Goal: Information Seeking & Learning: Learn about a topic

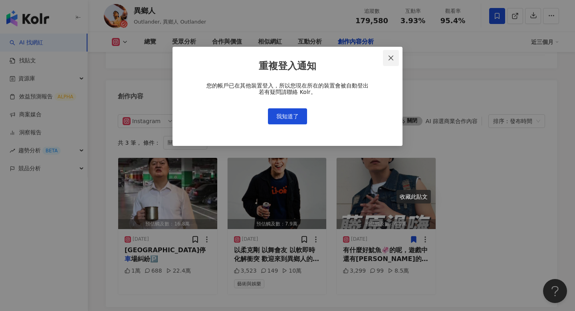
click at [392, 61] on button "Close" at bounding box center [391, 58] width 16 height 16
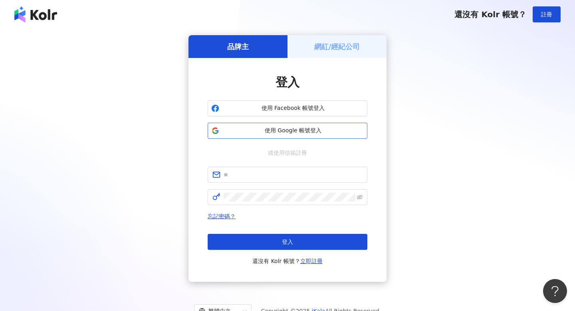
click at [299, 135] on button "使用 Google 帳號登入" at bounding box center [288, 131] width 160 height 16
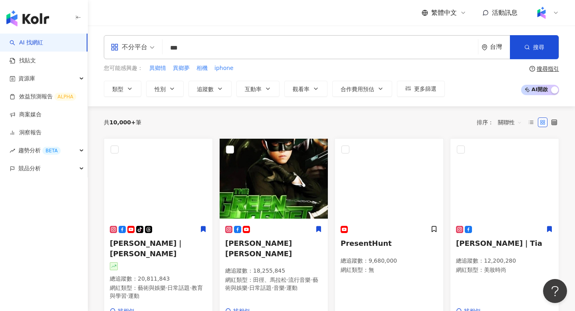
type input "**"
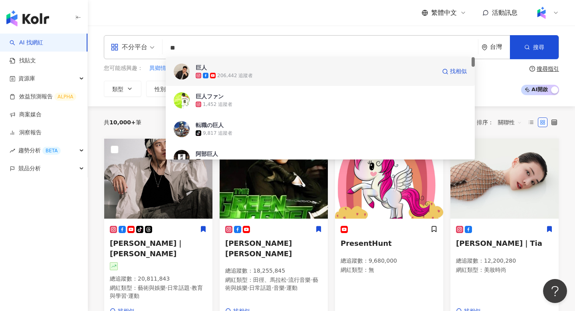
click at [220, 74] on div "206,442 追蹤者" at bounding box center [235, 75] width 36 height 7
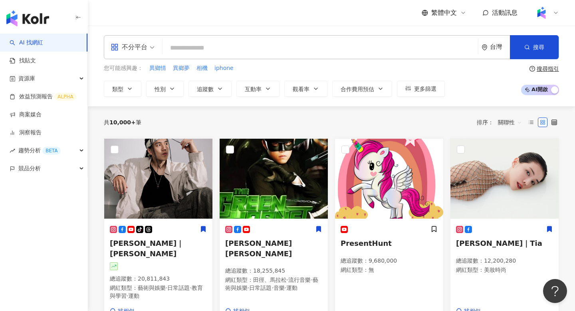
click at [246, 48] on input "search" at bounding box center [320, 47] width 309 height 15
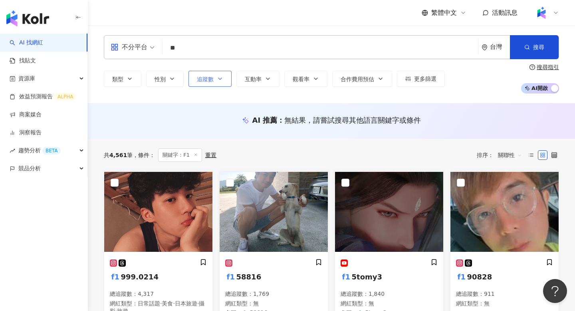
type input "**"
click at [201, 77] on span "追蹤數" at bounding box center [205, 79] width 17 height 6
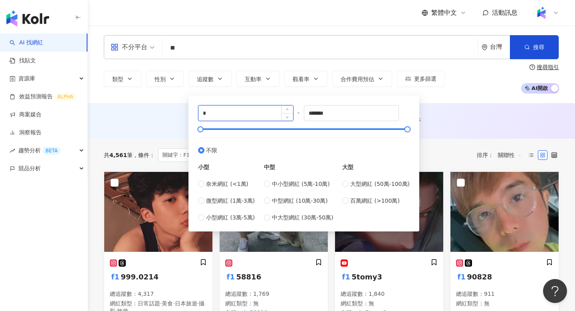
click at [229, 114] on input "*" at bounding box center [245, 112] width 95 height 15
type input "******"
click at [348, 100] on div "****** - ******* 不限 小型 奈米網紅 (<1萬) 微型網紅 (1萬-3萬) 小型網紅 (3萬-5萬) 中型 中小型網紅 (5萬-10萬) 中…" at bounding box center [303, 163] width 231 height 136
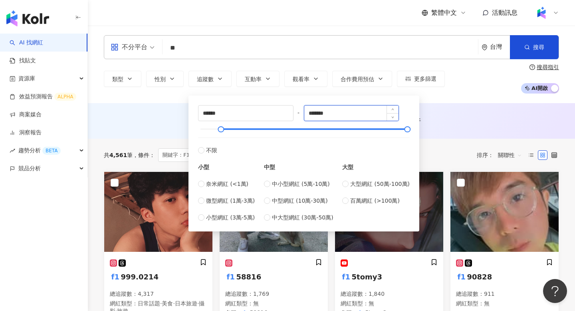
click at [349, 112] on input "*******" at bounding box center [351, 112] width 95 height 15
type input "*"
type input "******"
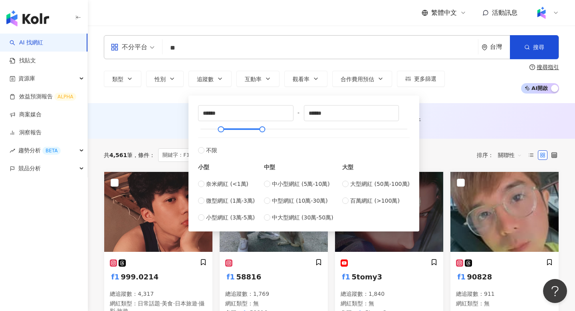
click at [496, 130] on div "AI 推薦 ： 無結果，請嘗試搜尋其他語言關鍵字或條件" at bounding box center [331, 121] width 487 height 36
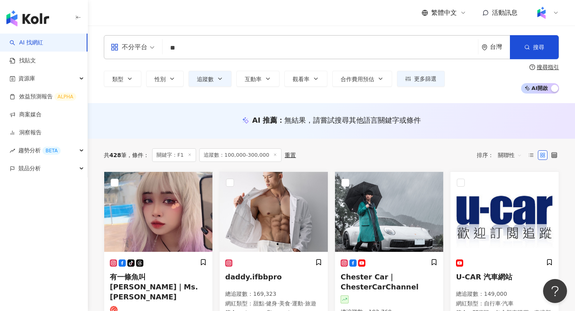
click at [148, 56] on span at bounding box center [133, 47] width 44 height 23
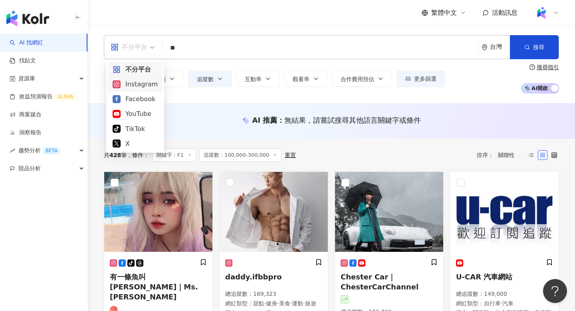
click at [148, 86] on div "Instagram" at bounding box center [135, 84] width 45 height 10
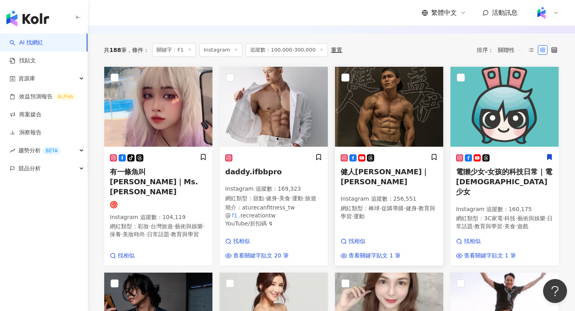
scroll to position [96, 0]
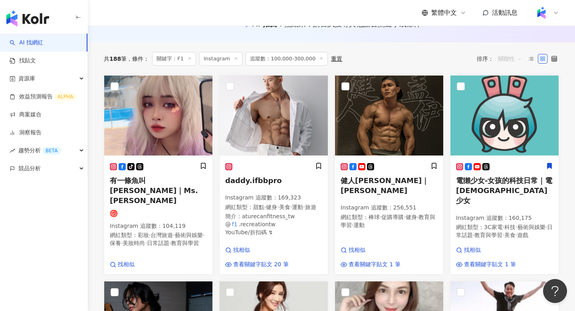
click at [506, 61] on span "關聯性" at bounding box center [510, 58] width 24 height 13
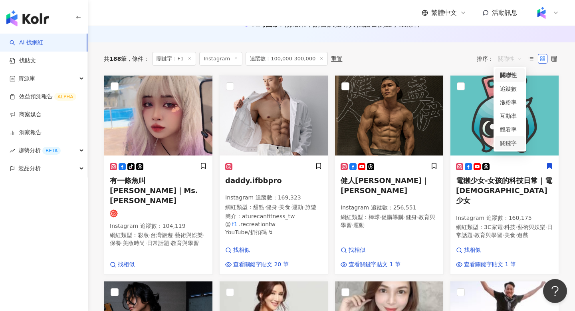
click at [507, 142] on div "關鍵字" at bounding box center [510, 143] width 20 height 9
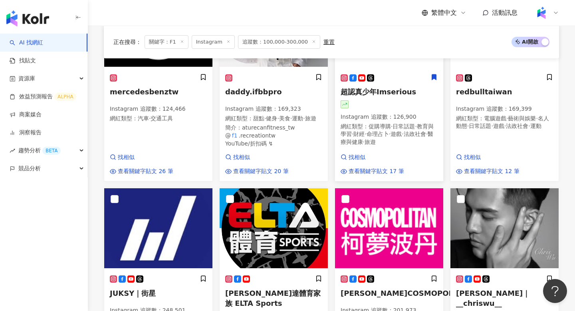
scroll to position [178, 0]
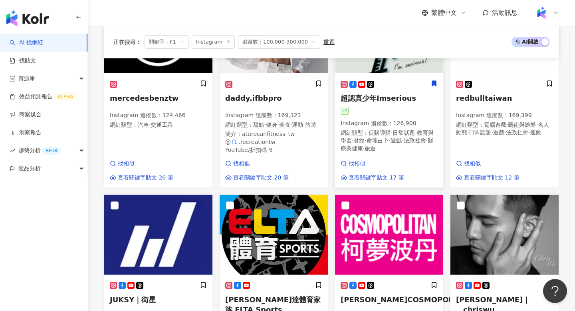
click at [387, 99] on span "超認真少年Imserious" at bounding box center [378, 98] width 75 height 8
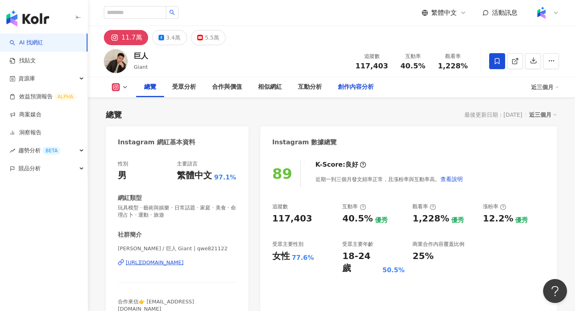
click at [347, 85] on div "創作內容分析" at bounding box center [356, 87] width 36 height 10
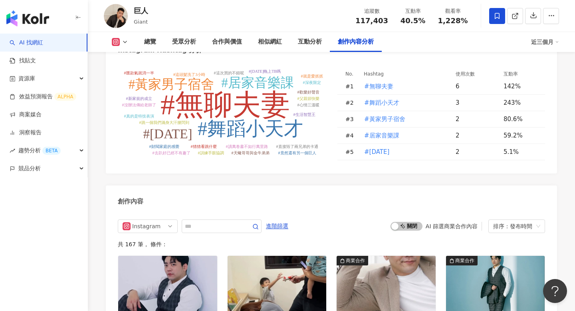
scroll to position [2438, 0]
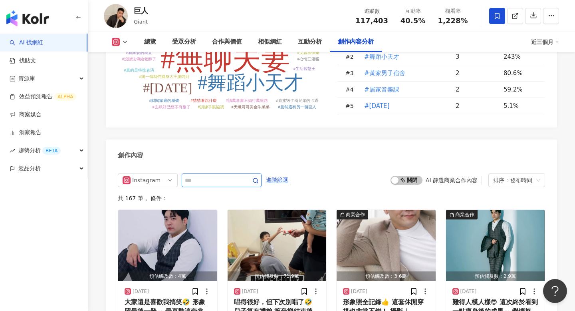
click at [230, 175] on input "text" at bounding box center [213, 180] width 56 height 10
type input "**"
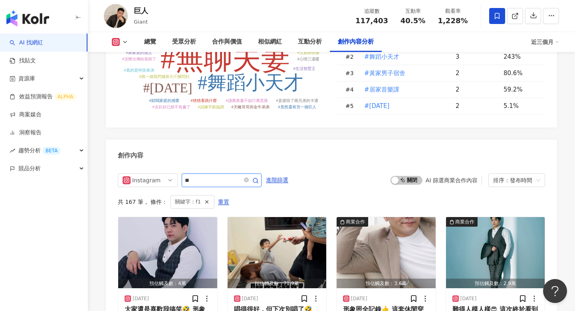
scroll to position [2462, 0]
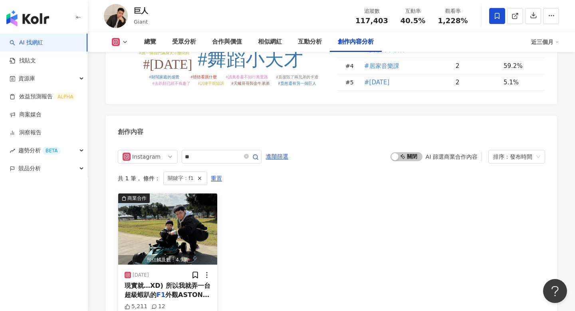
click at [170, 281] on div "現實就…XD) 所以我就弄一台超級蝦趴的 F1 外觀ASTON [PERSON_NAME]兒童電動" at bounding box center [168, 290] width 86 height 18
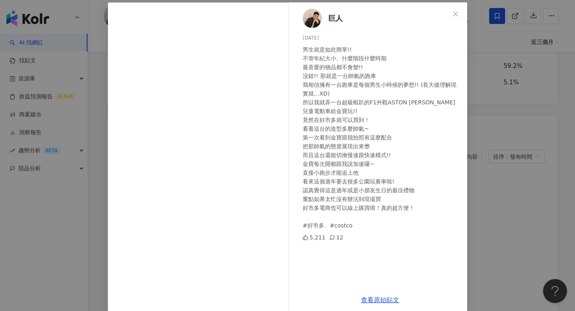
scroll to position [48, 0]
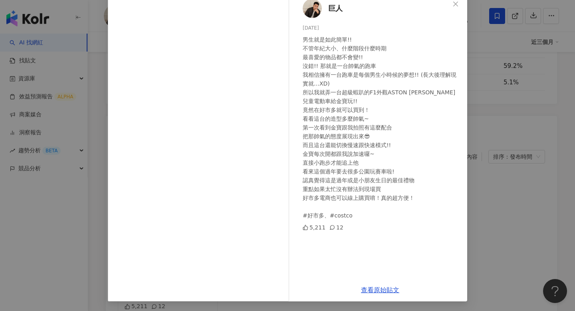
click at [486, 105] on div "巨人 [DATE] 男生就是如此簡單!! 不管年紀大小、什麼階段什麼時期 最喜愛的物品都不會變!! 沒錯!! 那就是一台帥氣的跑車 我相信擁有一台跑車是每個男…" at bounding box center [287, 155] width 575 height 311
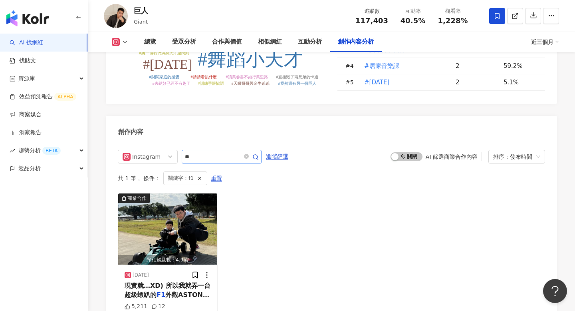
click at [253, 152] on span at bounding box center [250, 157] width 16 height 10
click at [247, 154] on icon "close-circle" at bounding box center [246, 156] width 5 height 5
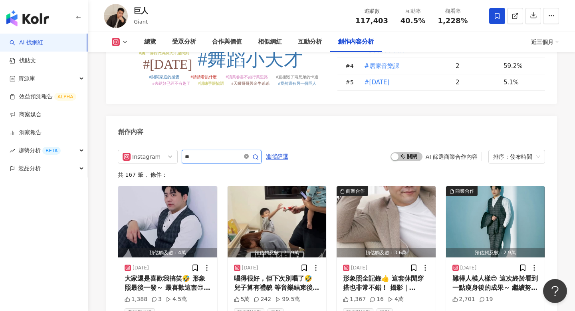
type input "*"
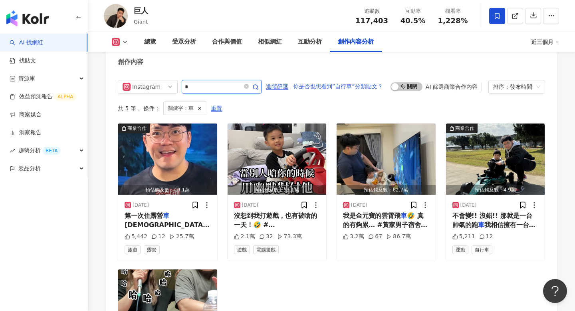
scroll to position [2523, 0]
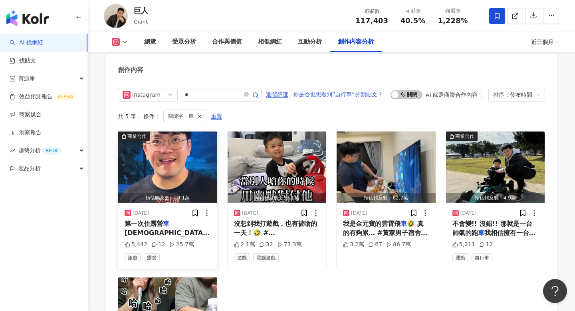
click at [180, 219] on div "第一次住露營 車 耶！ 這次我們真的住的偏戶外，不僅有蟲到處吠 就連蟬叫聲都特別大聲 阿金講了不知道幾次：『好吵欸』🤣 🤣 有舒適的露營 車 就必須搭配帥氣的…" at bounding box center [168, 228] width 86 height 18
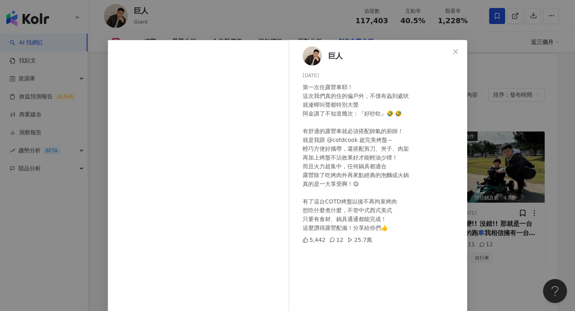
click at [487, 204] on div "巨人 [DATE] 第一次住露營車耶！ 這次我們真的住的偏戶外，不僅有蟲到處吠 就連蟬叫聲都特別大聲 阿金講了不知道幾次：『好吵欸』🤣 🤣 有舒適的露營車就必…" at bounding box center [287, 155] width 575 height 311
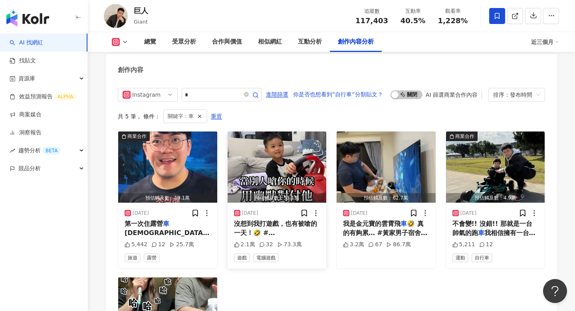
click at [305, 238] on span "#老婆開心全家開心 #真嗆" at bounding box center [276, 246] width 84 height 16
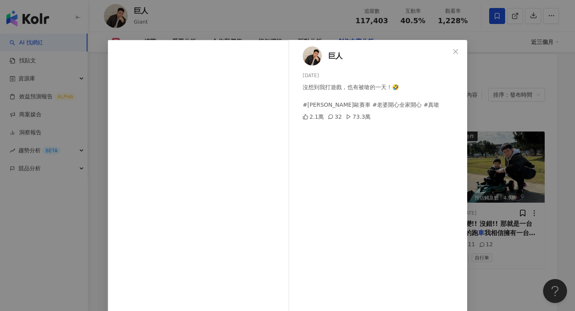
click at [489, 137] on div "巨人 [DATE] 沒想到我打遊戲，也有被嗆的一天！🤣 #[PERSON_NAME]歐賽車 #老婆開心全家開心 #真嗆 2.1萬 32 73.3萬 查看原始貼文" at bounding box center [287, 155] width 575 height 311
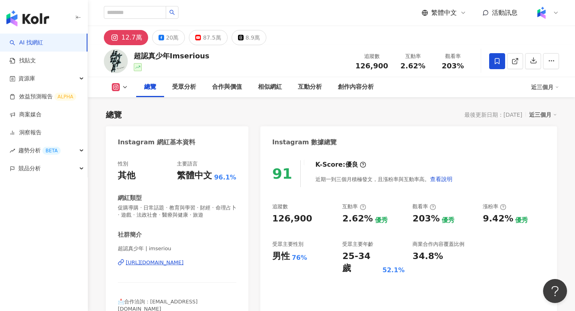
click at [174, 265] on div "https://www.instagram.com/imseriou/" at bounding box center [155, 262] width 58 height 7
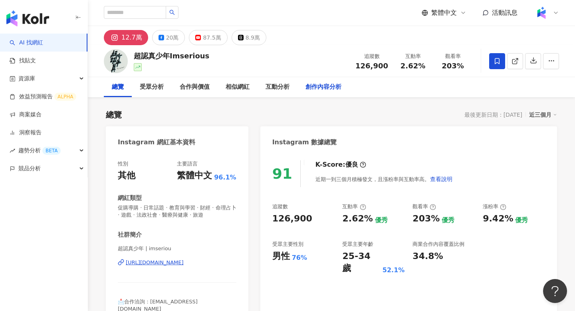
click at [315, 89] on div "創作內容分析" at bounding box center [323, 87] width 36 height 10
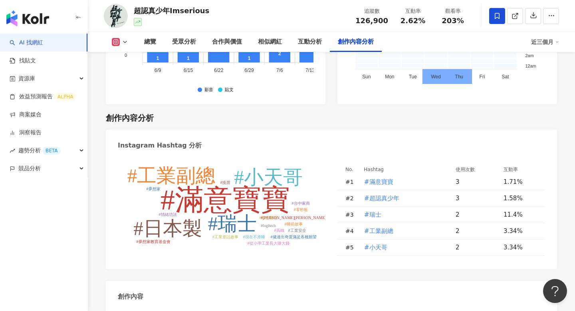
type input "*"
type input "*******"
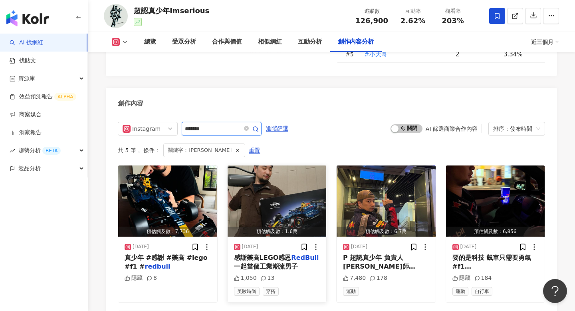
scroll to position [2447, 0]
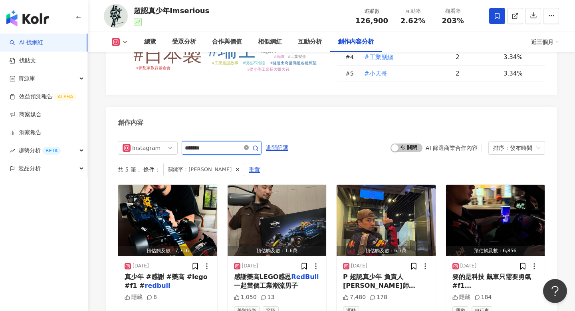
click at [248, 145] on icon "close-circle" at bounding box center [246, 147] width 5 height 5
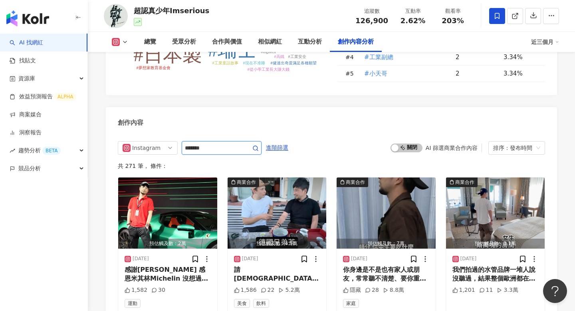
scroll to position [2449, 0]
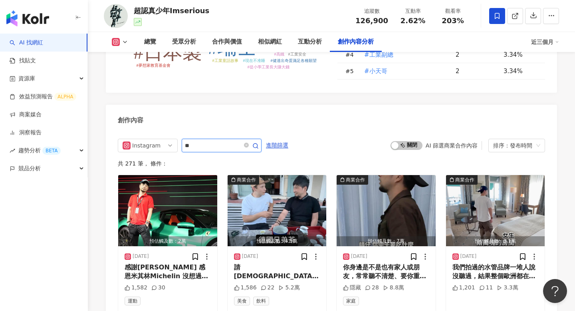
type input "*"
type input "**"
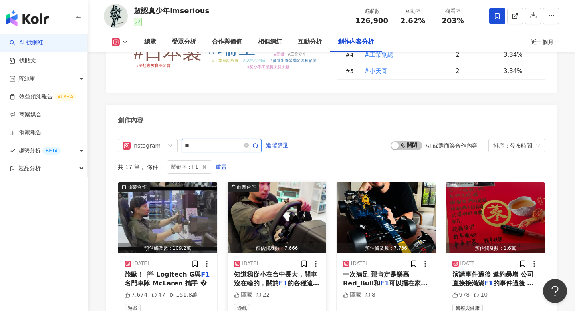
scroll to position [2467, 0]
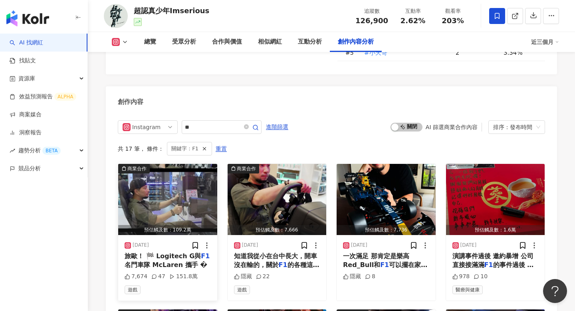
click at [161, 164] on img "button" at bounding box center [167, 199] width 99 height 71
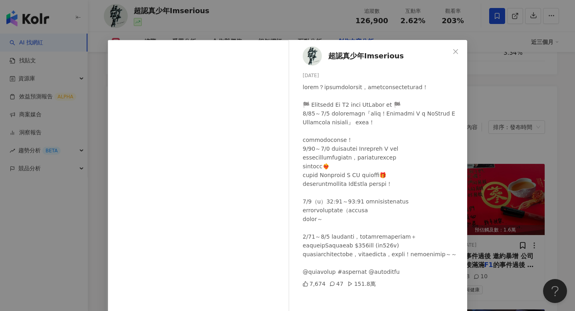
scroll to position [48, 0]
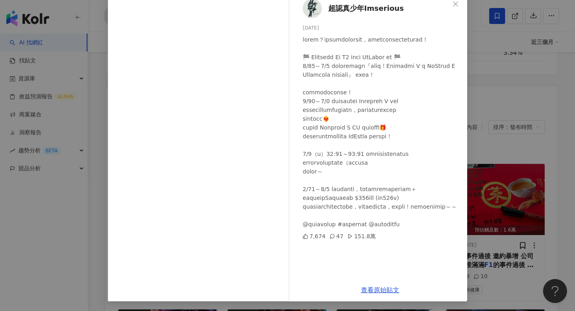
click at [496, 184] on div "超認真少年Imserious 2025/7/19 7,674 47 151.8萬 查看原始貼文" at bounding box center [287, 155] width 575 height 311
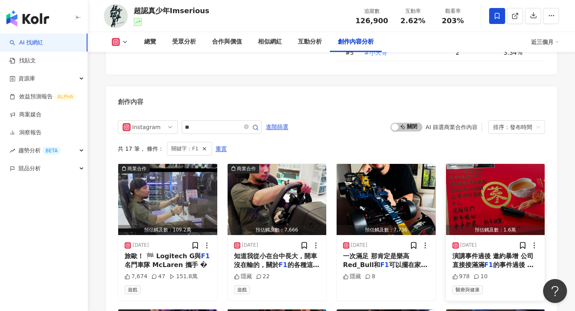
scroll to position [2497, 0]
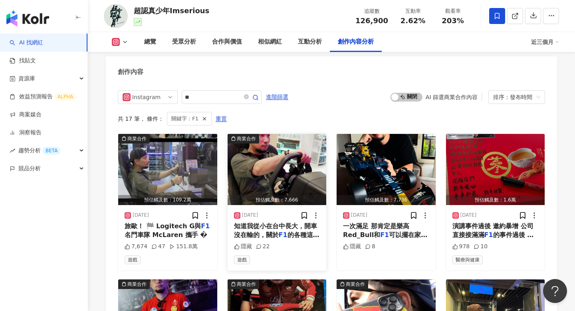
click at [281, 222] on div "知道我從小在台中長大，開車沒在輸的，關於 F1 的各種這次也不能缺席對吧🤩 🏁" at bounding box center [277, 231] width 86 height 18
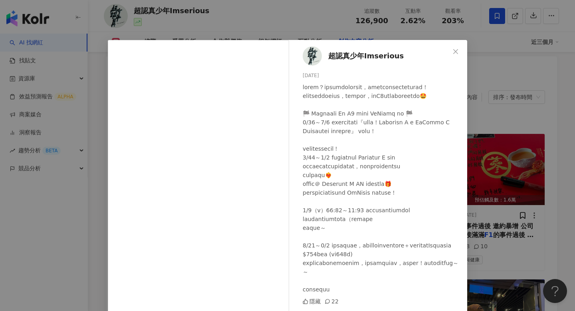
click at [509, 135] on div "超認真少年Imserious 2025/7/18 隱藏 22 查看原始貼文" at bounding box center [287, 155] width 575 height 311
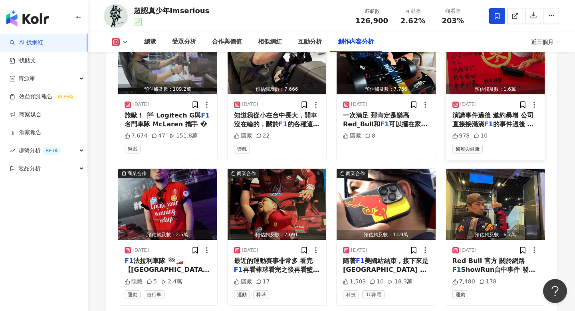
scroll to position [2614, 0]
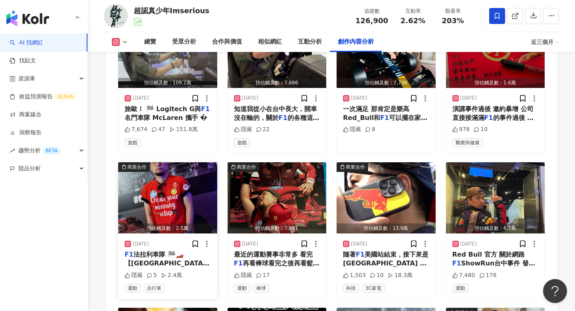
click at [170, 162] on img "button" at bounding box center [167, 197] width 99 height 71
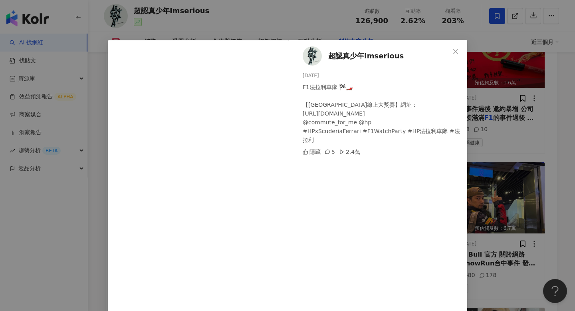
click at [492, 135] on div "超認真少年Imserious 2024/12/12 F1法拉利車隊 🏁🏎️ 【HP台灣站線上大獎賽】網址： https://hp-ferrari-live.w…" at bounding box center [287, 155] width 575 height 311
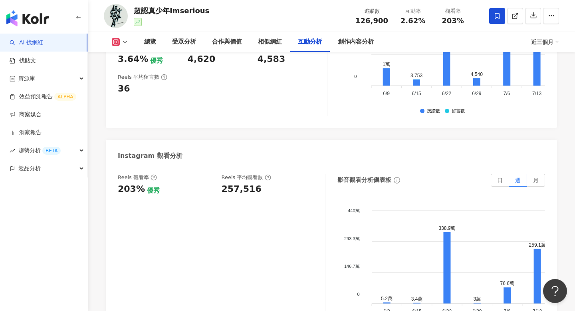
scroll to position [1605, 0]
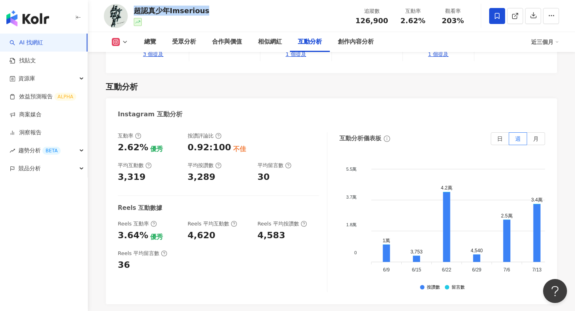
drag, startPoint x: 133, startPoint y: 11, endPoint x: 230, endPoint y: 11, distance: 97.0
click at [230, 11] on div "超認真少年Imserious 追蹤數 126,900 互動率 2.62% 觀看率 203%" at bounding box center [331, 16] width 487 height 32
copy div "超認真少年Imserious"
click at [363, 19] on span "126,900" at bounding box center [371, 20] width 33 height 8
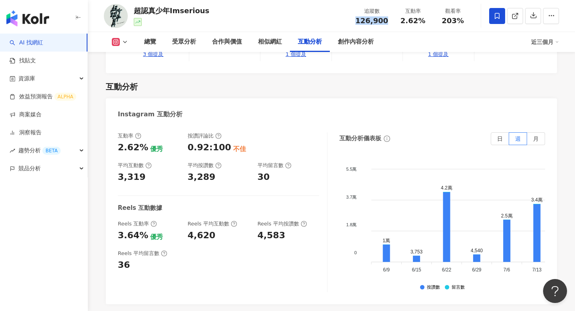
click at [363, 19] on span "126,900" at bounding box center [371, 20] width 33 height 8
copy span "126,900"
click at [451, 28] on div "超認真少年Imserious 追蹤數 126,900 互動率 2.62% 觀看率 203%" at bounding box center [331, 16] width 487 height 32
click at [451, 26] on div "追蹤數 126,900 互動率 2.62% 觀看率 203%" at bounding box center [412, 16] width 122 height 24
click at [451, 24] on div "追蹤數 126,900 互動率 2.62% 觀看率 203%" at bounding box center [412, 16] width 122 height 24
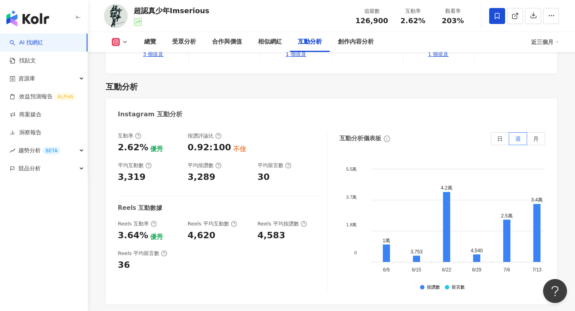
click at [451, 24] on div "追蹤數 126,900 互動率 2.62% 觀看率 203%" at bounding box center [412, 16] width 122 height 24
copy span "203%"
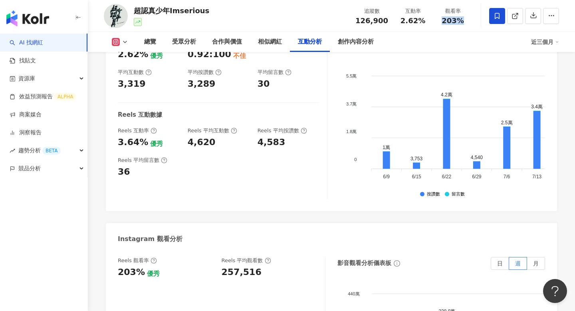
scroll to position [1700, 0]
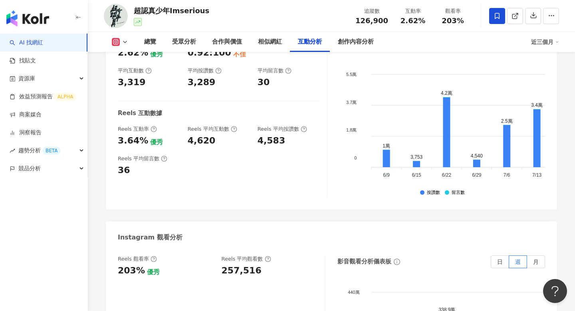
click at [232, 264] on div "257,516" at bounding box center [242, 270] width 40 height 12
copy div "257,516"
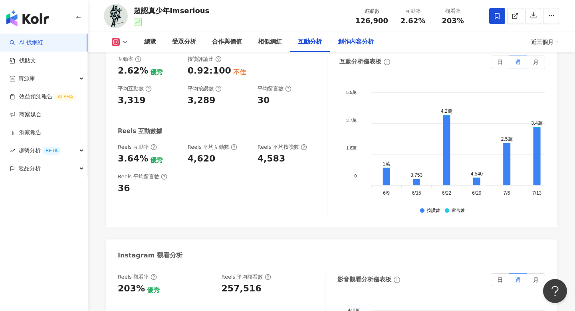
click at [351, 32] on div "創作內容分析" at bounding box center [356, 42] width 52 height 20
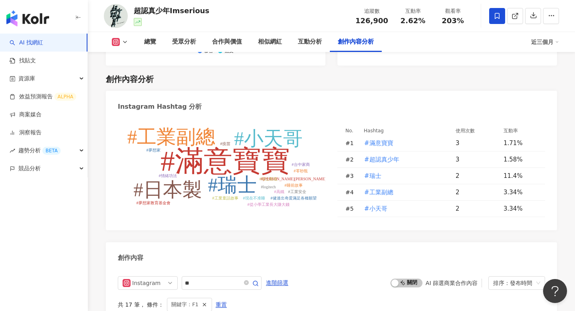
scroll to position [2319, 0]
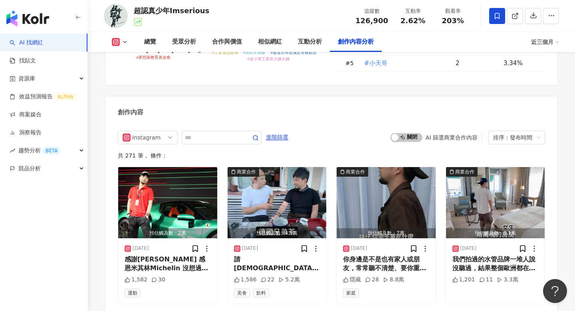
scroll to position [2450, 0]
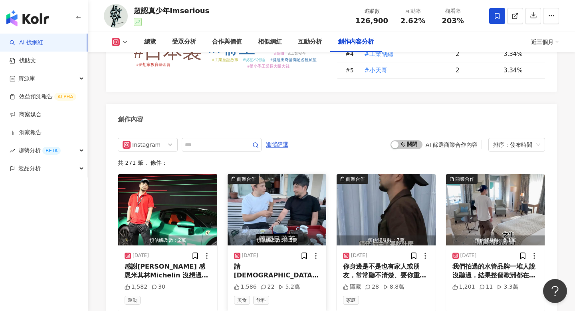
click at [259, 174] on img "button" at bounding box center [277, 209] width 99 height 71
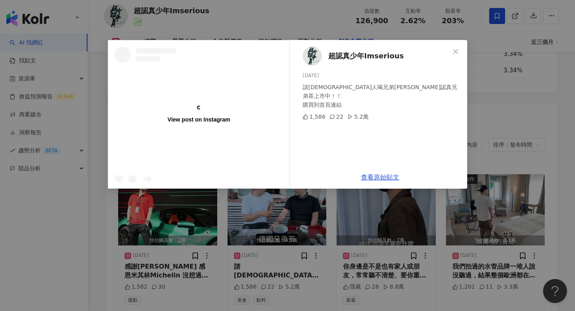
click at [529, 158] on div "View post on Instagram 超認真少年Imserious 2025/8/31 請德國人喝兄弟茶 超認真兄弟茶上市中！！ 購買到首頁連結 1,…" at bounding box center [287, 155] width 575 height 311
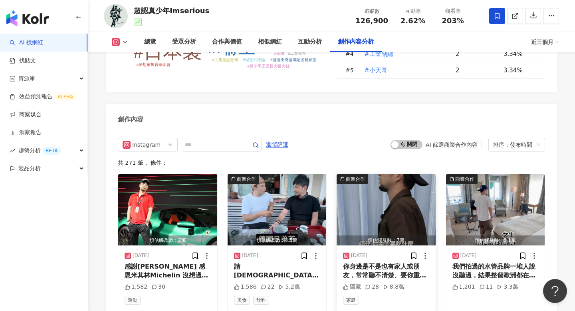
click at [372, 262] on div "你身邊是不是也有家人或朋友，常常聽不清楚、要你重複好幾次？ 其實65歲以上，每3個人就有1個可能有聽力損失！ 而且聽不好，不只影響生活，失智的風險還可能高出6…" at bounding box center [386, 271] width 86 height 18
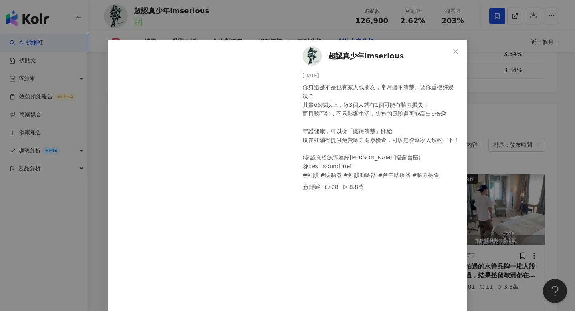
click at [502, 164] on div "超認真少年Imserious 2025/8/30 你身邊是不是也有家人或朋友，常常聽不清楚、要你重複好幾次？ 其實65歲以上，每3個人就有1個可能有聽力損失！…" at bounding box center [287, 155] width 575 height 311
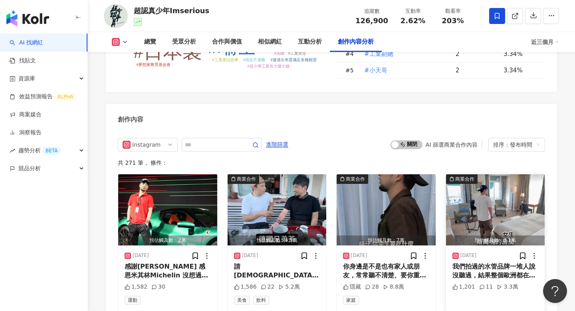
click at [484, 174] on img "button" at bounding box center [495, 209] width 99 height 71
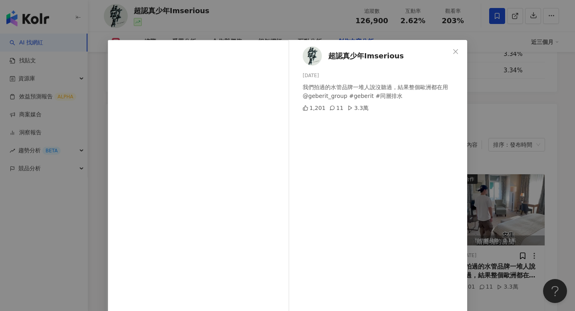
click at [492, 186] on div "超認真少年Imserious 2025/8/29 我們拍過的水管品牌一堆人說沒聽過，結果整個歐洲都在用 @geberit_group #geberit #同層…" at bounding box center [287, 155] width 575 height 311
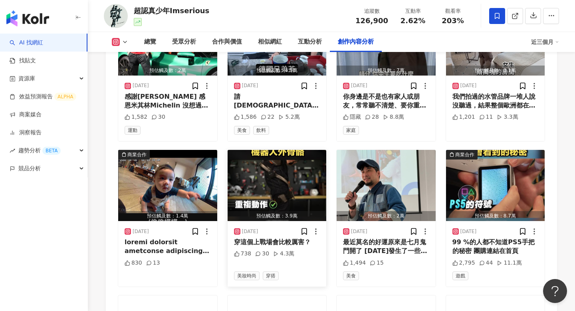
scroll to position [2622, 0]
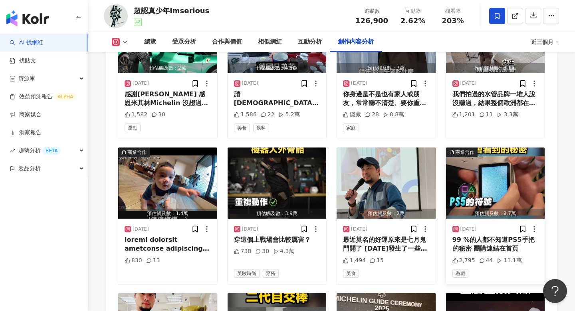
click at [501, 235] on div "99 %的人都不知道PS5手把的秘密 團購連結在首頁" at bounding box center [495, 244] width 86 height 18
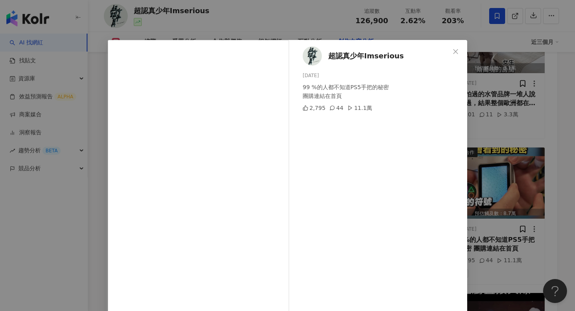
click at [501, 192] on div "超認真少年Imserious 2025/8/25 99 %的人都不知道PS5手把的秘密 團購連結在首頁 2,795 44 11.1萬 查看原始貼文" at bounding box center [287, 155] width 575 height 311
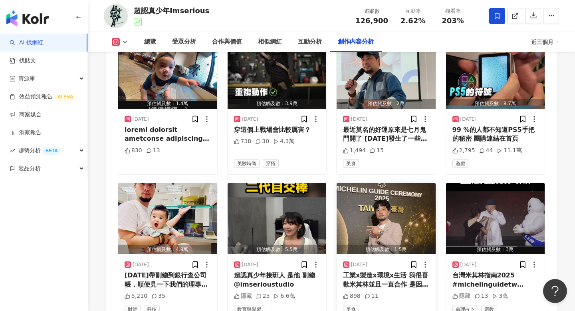
scroll to position [2756, 0]
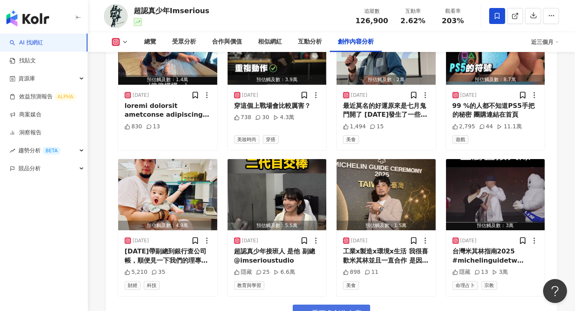
click at [337, 309] on span "看更多創作內容" at bounding box center [336, 313] width 50 height 9
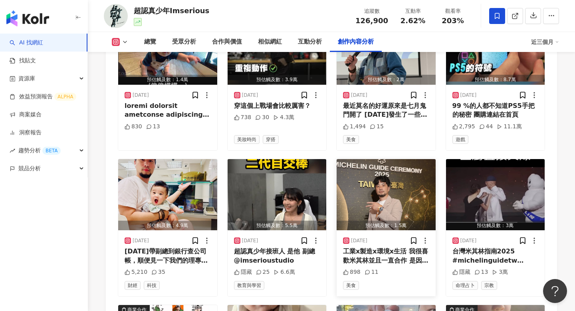
scroll to position [2848, 0]
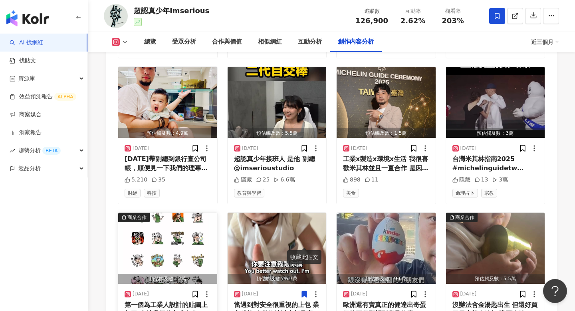
click at [151, 300] on div "第一個為工業人設計的貼圖上架了 支持我們的方式有多一種了😆 我最喜歡「尾款呢？」 你呢？ $60 ，24張貼圖 記得用電腦買比較便宜！ #line貼圖 #li…" at bounding box center [168, 309] width 86 height 18
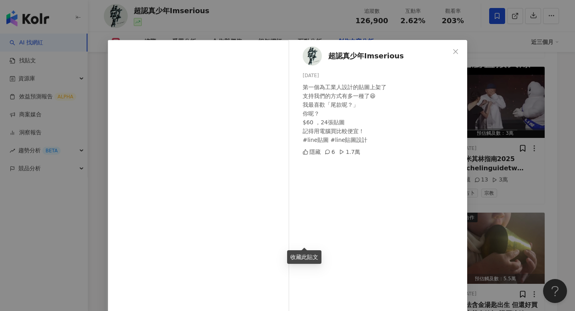
click at [463, 213] on div "超認真少年Imserious 2025/8/18 第一個為工業人設計的貼圖上架了 支持我們的方式有多一種了😆 我最喜歡「尾款呢？」 你呢？ $60 ，24張貼…" at bounding box center [287, 155] width 575 height 311
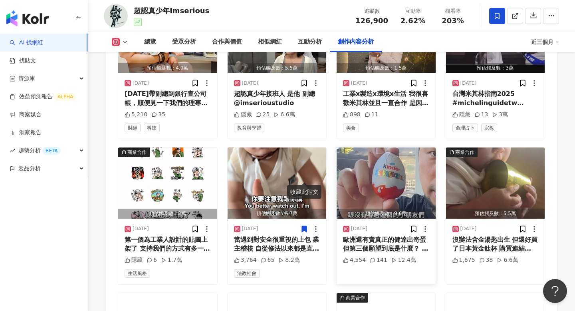
scroll to position [2950, 0]
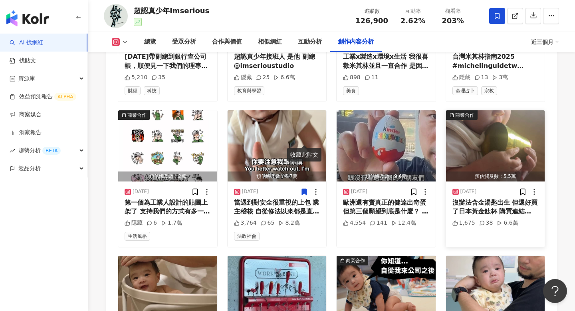
click at [491, 198] on div "沒辦法含金湯匙出生 但還好買了日本黃金鈦杯 購買連結🔗在IG首頁 @deamark_limited @horie_titanium" at bounding box center [495, 207] width 86 height 18
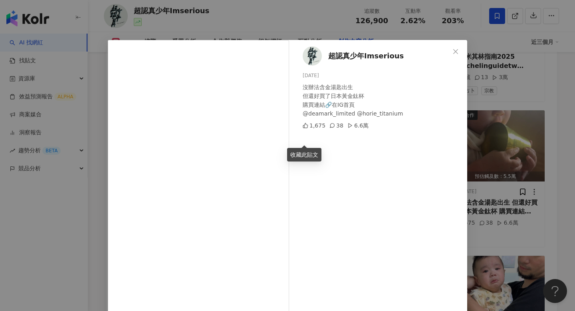
click at [491, 156] on div "超認真少年Imserious 2025/8/16 沒辦法含金湯匙出生 但還好買了日本黃金鈦杯 購買連結🔗在IG首頁 @deamark_limited @hor…" at bounding box center [287, 155] width 575 height 311
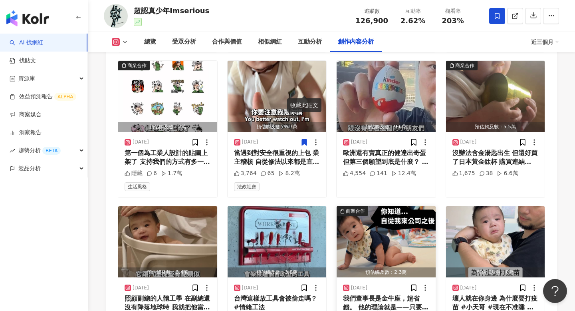
scroll to position [3018, 0]
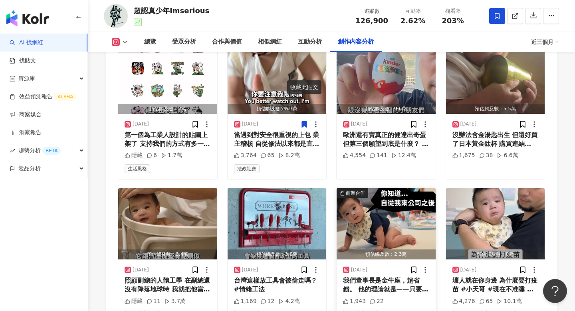
click at [372, 276] on div "我們董事長是金牛座，超省錢。 他的理論就是——只要是生活必需品，就要逢低屯量， 但是他從來不用爛東西。 他這個人的人生興趣，就是等待好東西大特價。 好比說最近…" at bounding box center [386, 285] width 86 height 18
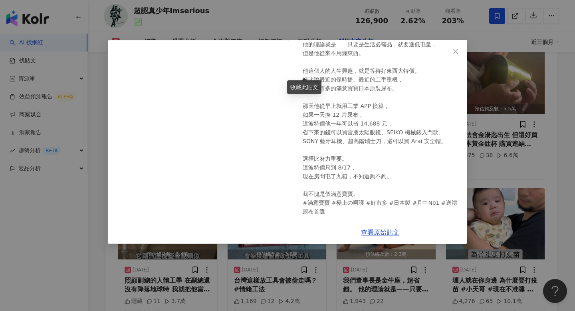
scroll to position [58, 0]
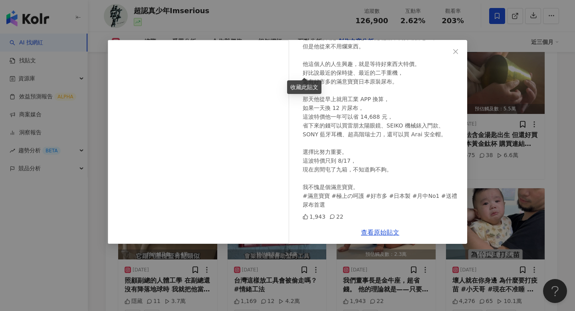
click at [540, 168] on div "超認真少年Imserious 2025/8/13 我們董事長是金牛座，超省錢。 他的理論就是——只要是生活必需品，就要逢低屯量， 但是他從來不用爛東西。 他這…" at bounding box center [287, 155] width 575 height 311
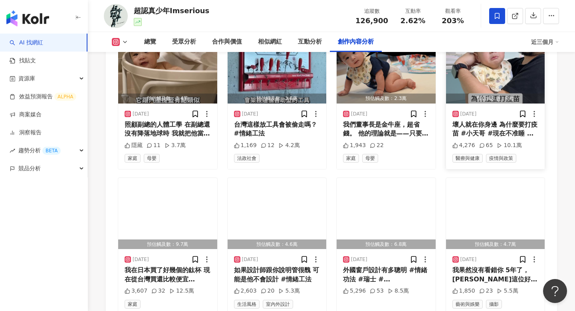
scroll to position [3180, 0]
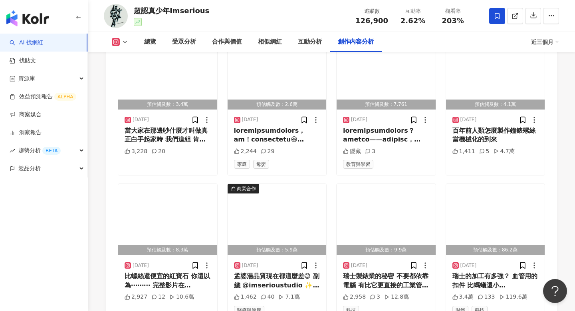
scroll to position [3459, 0]
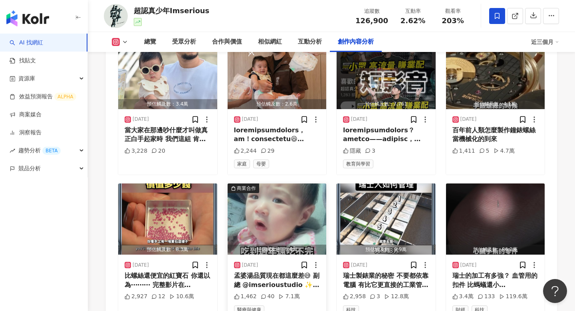
click at [268, 271] on div "孟婆湯品質現在都這麼差😅 副總 @imserioustudio ✨唐緹Tartine 月餅🥮✨ 一盒就能吃到12款月餅的中秋登月禮盒 唐緹中秋限定 #芯願寶盒…" at bounding box center [277, 280] width 86 height 18
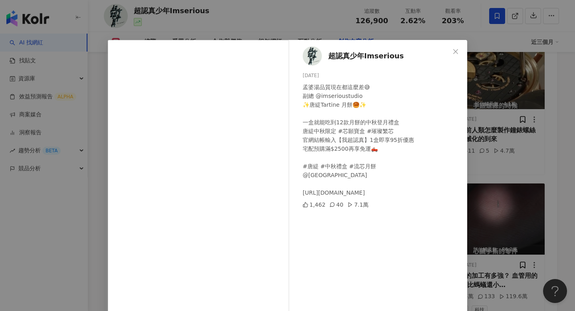
click at [486, 202] on div "超認真少年Imserious 2025/8/4 孟婆湯品質現在都這麼差😅 副總 @imserioustudio ✨唐緹Tartine 月餅🥮✨ 一盒就能吃到1…" at bounding box center [287, 155] width 575 height 311
